Goal: Find specific page/section: Find specific page/section

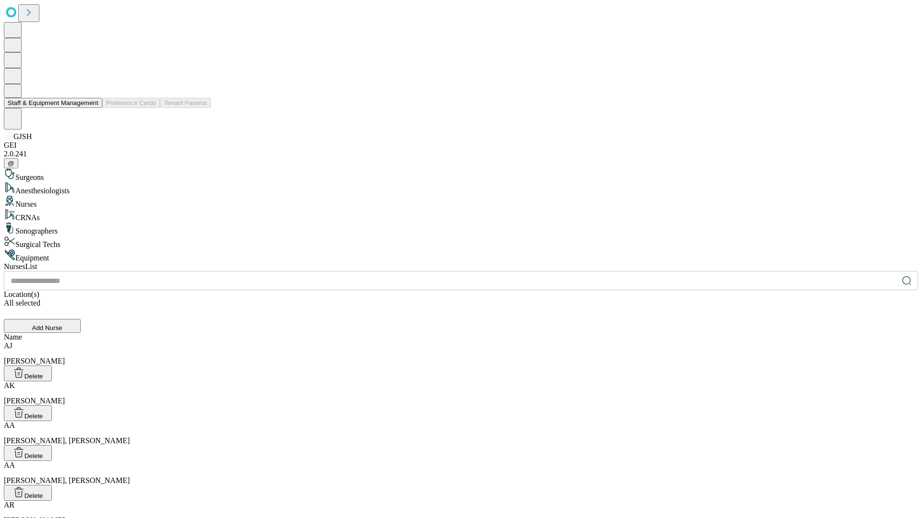
click at [92, 108] on button "Staff & Equipment Management" at bounding box center [53, 103] width 98 height 10
